Goal: Submit feedback/report problem: Leave review/rating

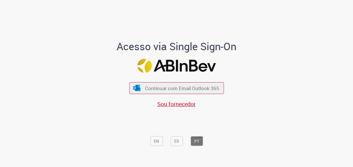
click at [204, 84] on button "Continuar com Email Outlook 365" at bounding box center [176, 88] width 95 height 12
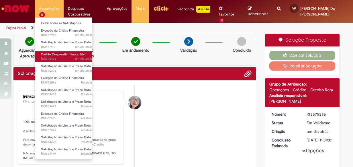
click at [73, 54] on span "Cartão Corporativo Fundo Fixo" at bounding box center [64, 54] width 46 height 4
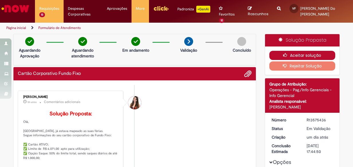
click at [297, 56] on button "Aceitar solução" at bounding box center [303, 55] width 66 height 9
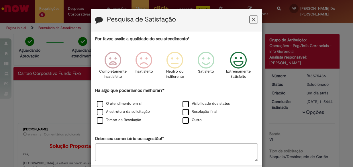
click at [232, 64] on icon "Feedback" at bounding box center [239, 60] width 22 height 17
click at [100, 104] on label "O atendimento em si" at bounding box center [119, 103] width 45 height 5
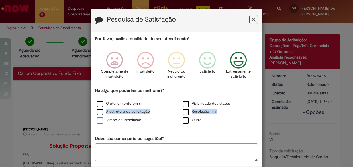
drag, startPoint x: 101, startPoint y: 113, endPoint x: 103, endPoint y: 121, distance: 8.2
click at [103, 121] on div "O atendimento em si Visibilidade dos status A estrutura da solicitação Resoluçã…" at bounding box center [177, 112] width 172 height 25
click at [103, 121] on label "Tempo de Resolução" at bounding box center [119, 119] width 44 height 5
click at [99, 112] on label "A estrutura da solicitação" at bounding box center [123, 111] width 53 height 5
click at [183, 103] on label "Visibilidade dos status" at bounding box center [206, 103] width 47 height 5
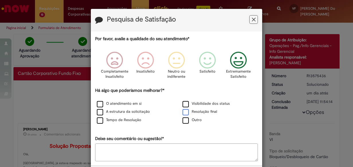
click at [188, 112] on label "Resolução final" at bounding box center [200, 111] width 35 height 5
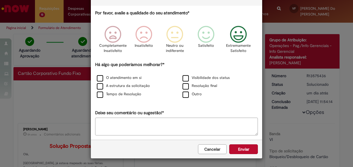
scroll to position [26, 0]
click at [238, 36] on icon "Feedback" at bounding box center [239, 34] width 22 height 17
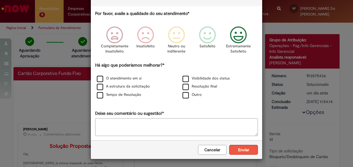
click at [238, 147] on button "Enviar" at bounding box center [244, 150] width 29 height 10
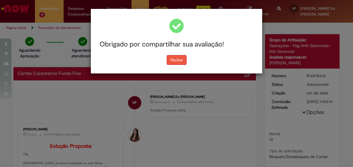
click at [180, 57] on button "Fechar" at bounding box center [177, 60] width 20 height 10
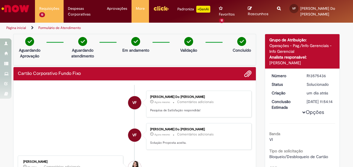
click at [22, 9] on img "Ir para a Homepage" at bounding box center [16, 8] width 30 height 11
